Goal: Check status: Check status

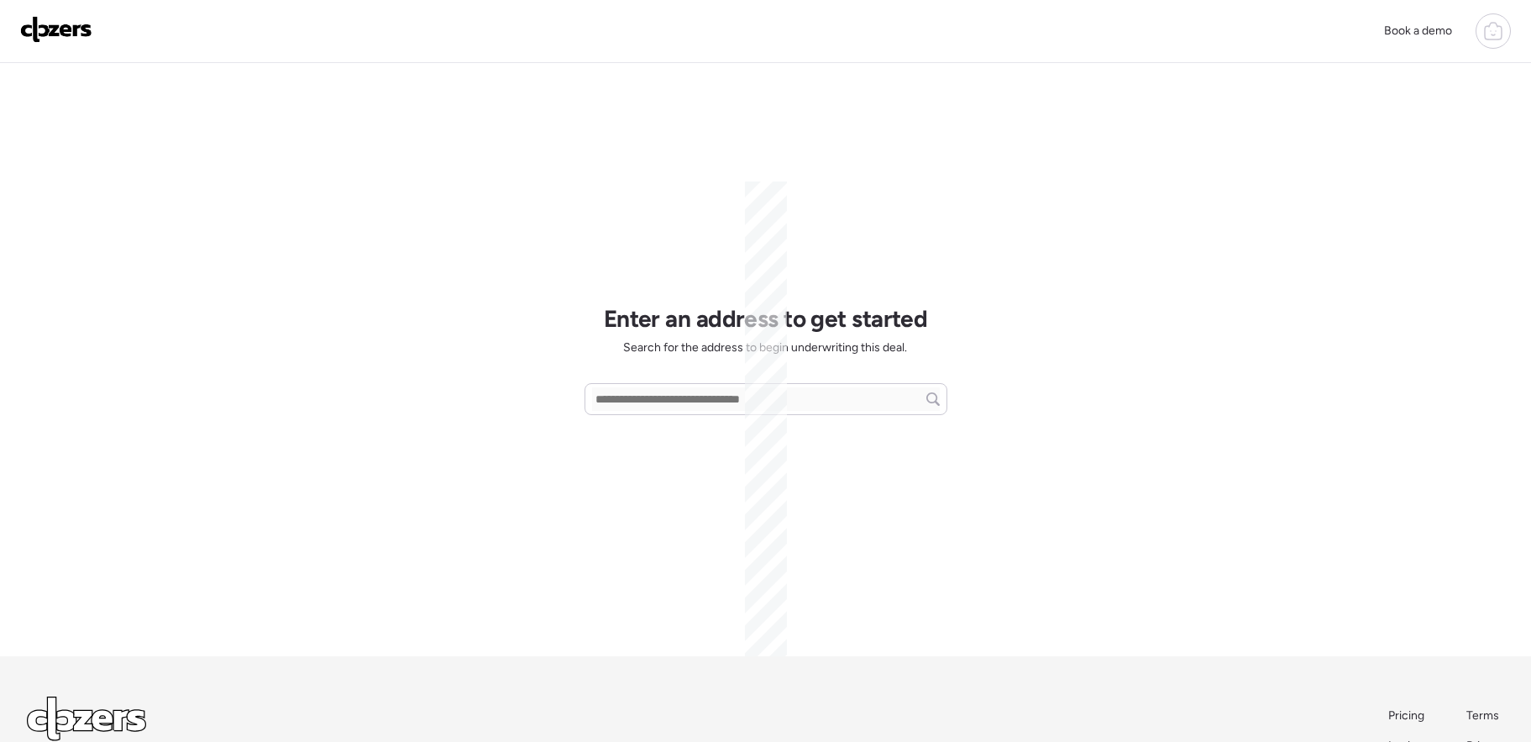
click at [856, 348] on span "Search for the address to begin underwriting this deal." at bounding box center [765, 347] width 284 height 17
click at [1490, 23] on icon at bounding box center [1493, 31] width 20 height 20
click at [1325, 123] on link "Report history" at bounding box center [1375, 135] width 269 height 44
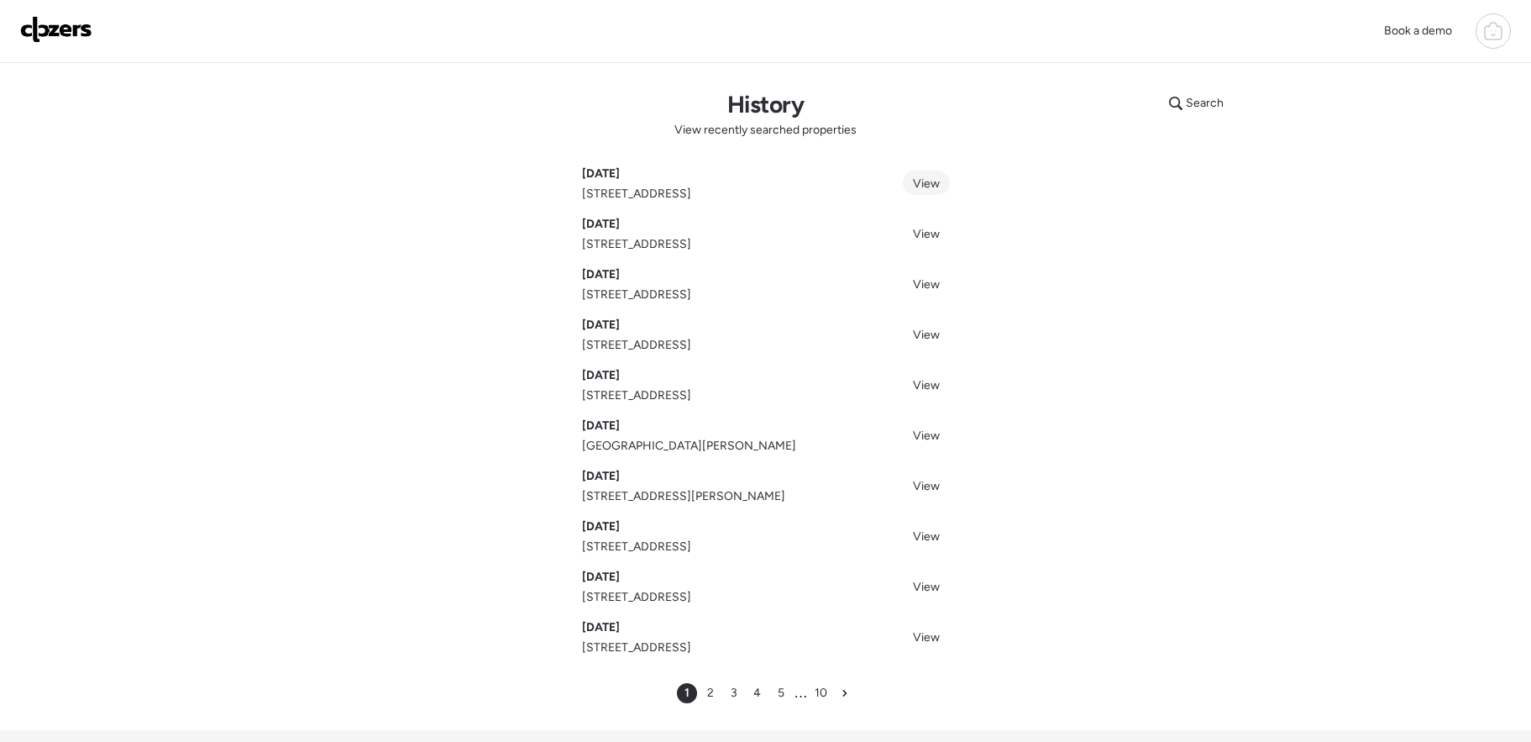
click at [921, 181] on span "View" at bounding box center [926, 183] width 27 height 14
